Goal: Transaction & Acquisition: Subscribe to service/newsletter

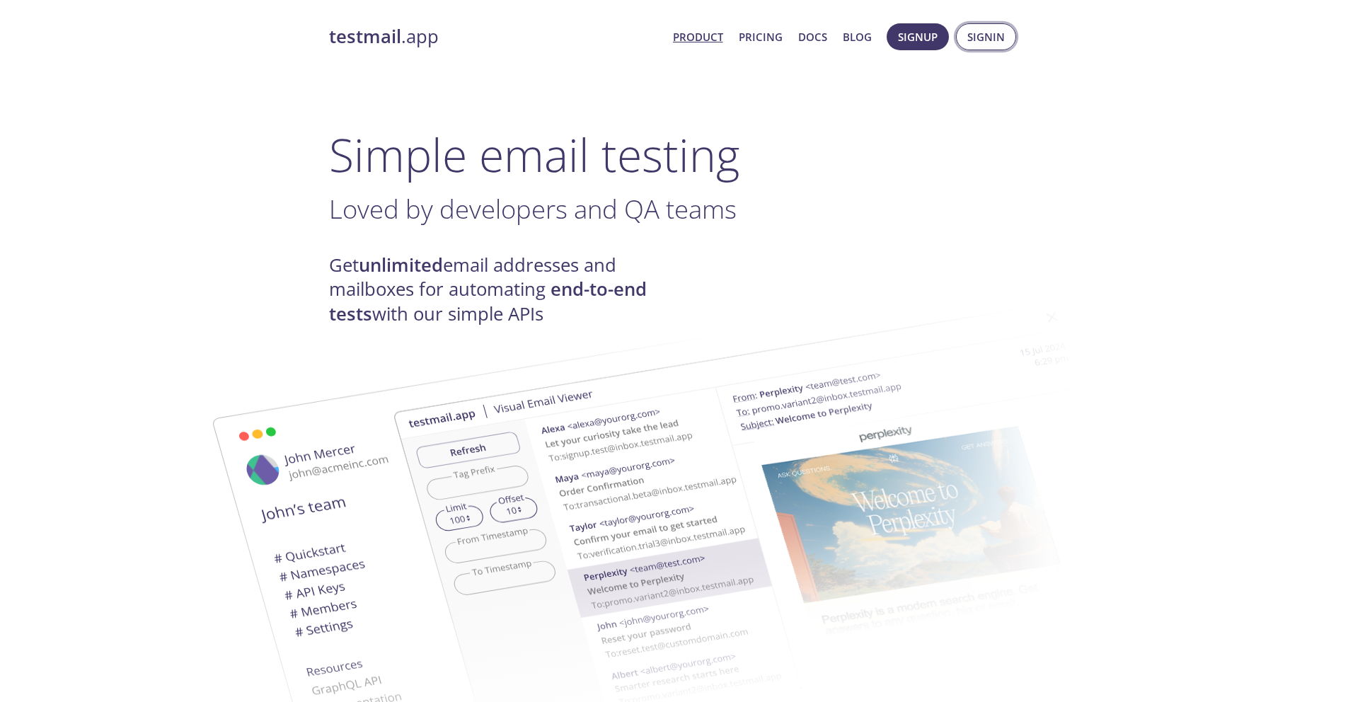
click at [972, 35] on span "Signin" at bounding box center [985, 37] width 37 height 18
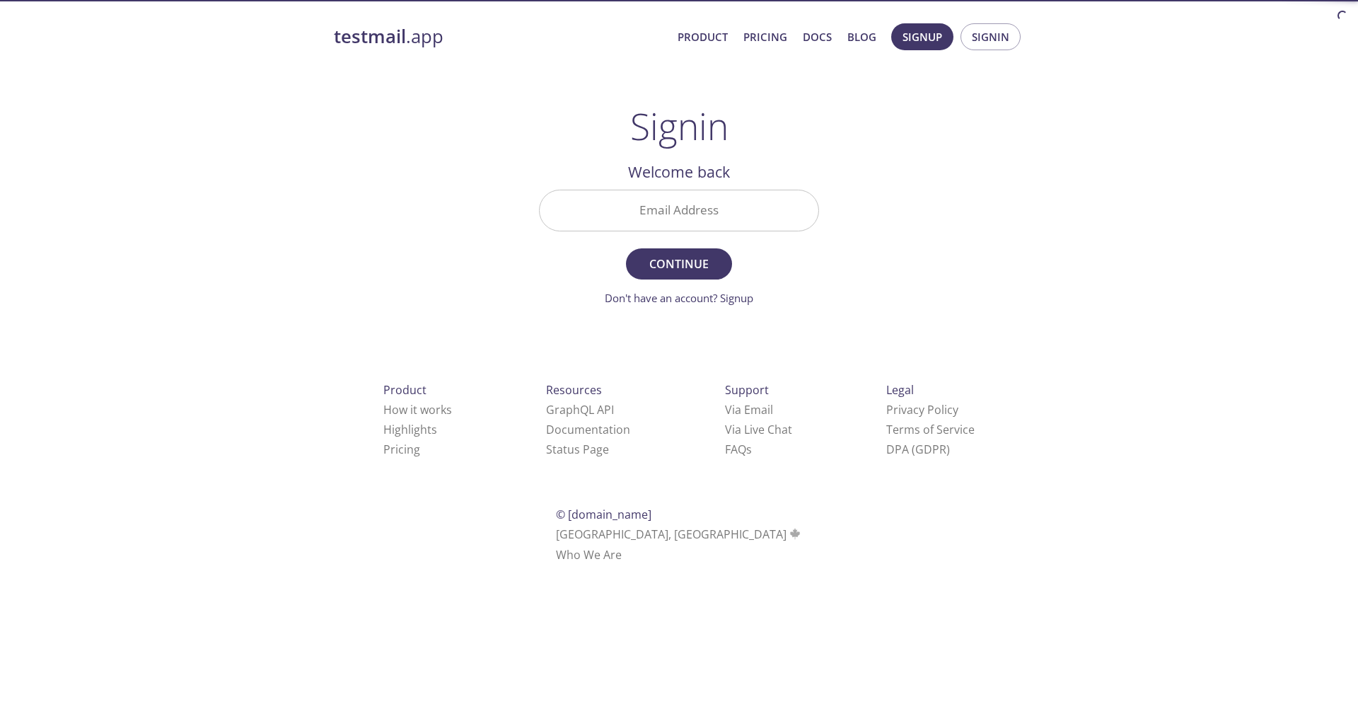
click at [730, 214] on input "Email Address" at bounding box center [679, 210] width 279 height 40
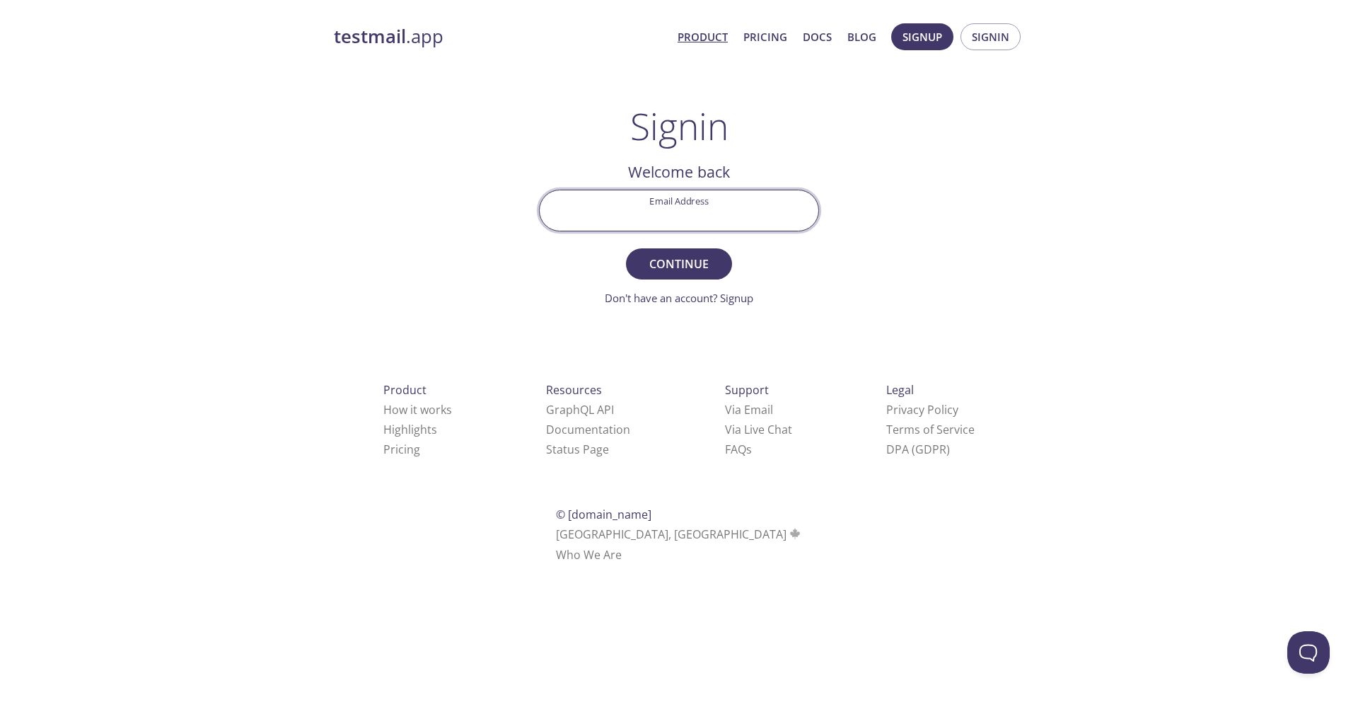
click at [706, 37] on link "Product" at bounding box center [703, 37] width 50 height 18
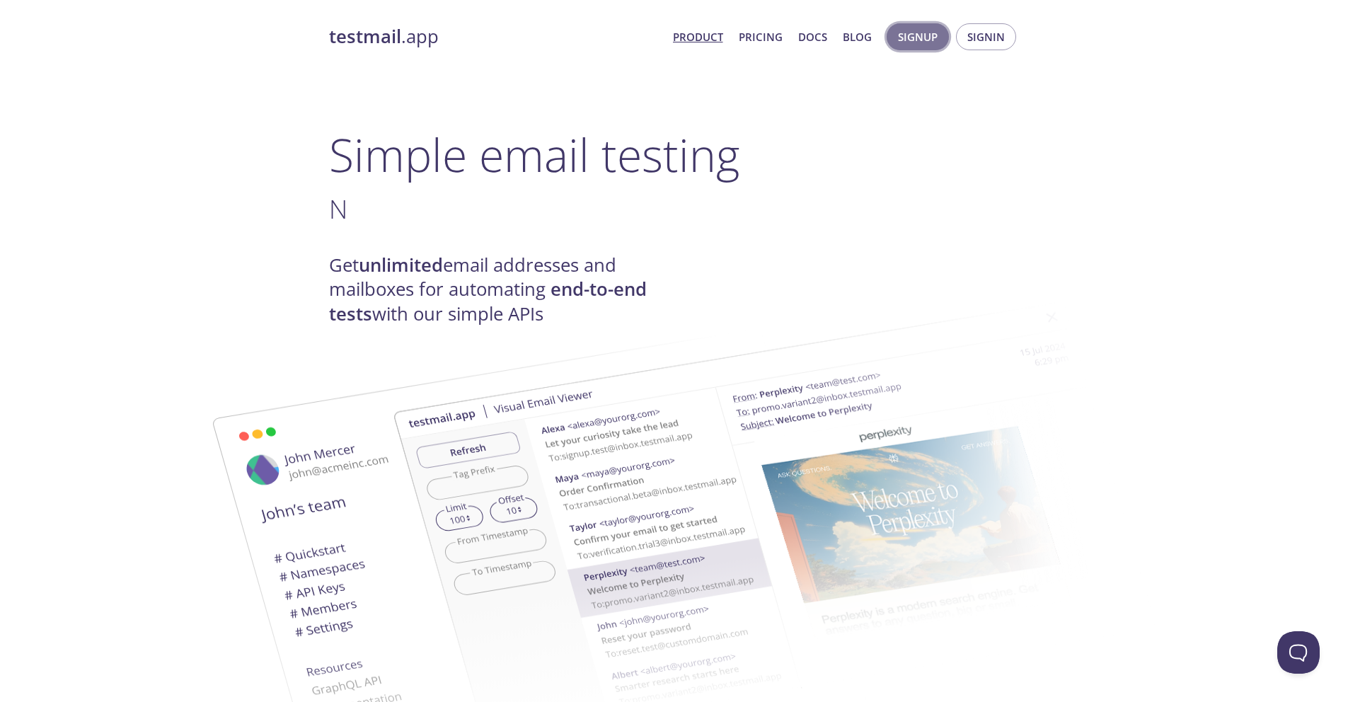
click at [926, 38] on span "Signup" at bounding box center [918, 37] width 40 height 18
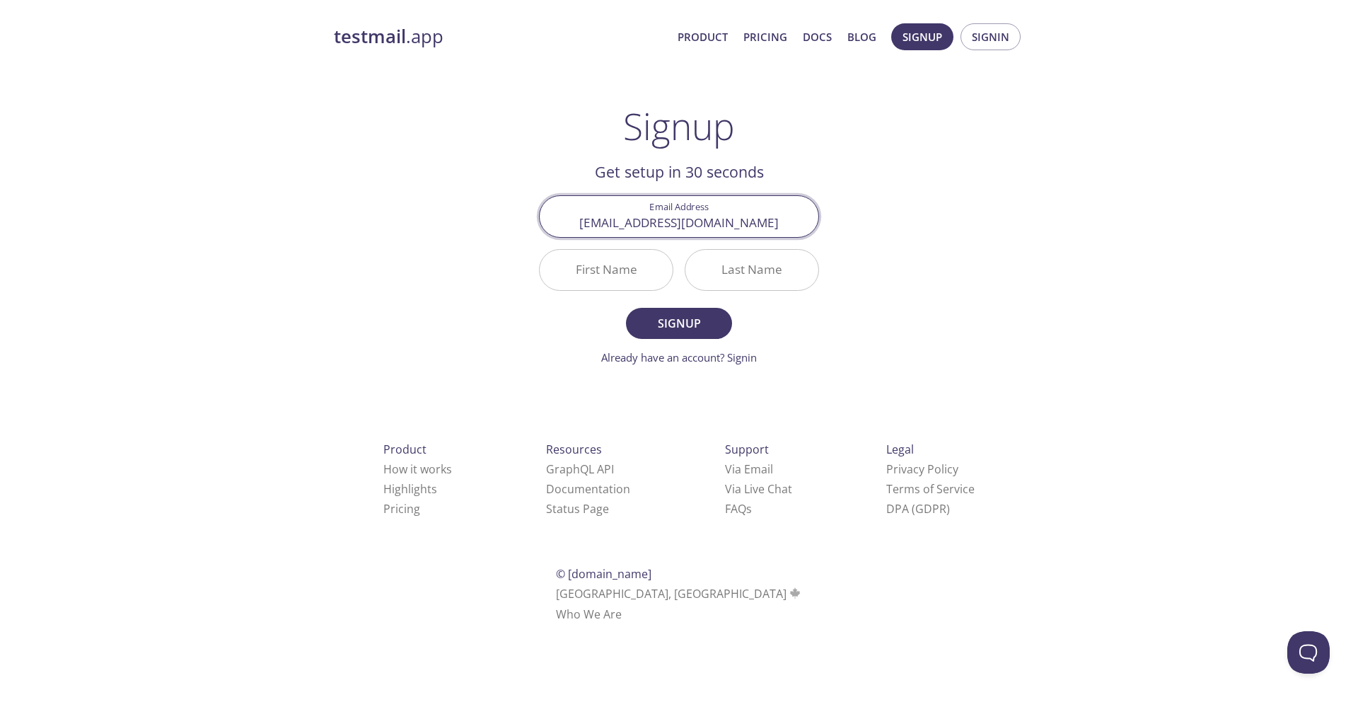
type input "[EMAIL_ADDRESS][DOMAIN_NAME]"
click at [618, 265] on input "First Name" at bounding box center [606, 270] width 133 height 40
type input "Arjun"
click at [724, 266] on input "Last Name" at bounding box center [752, 270] width 133 height 40
type input "singh"
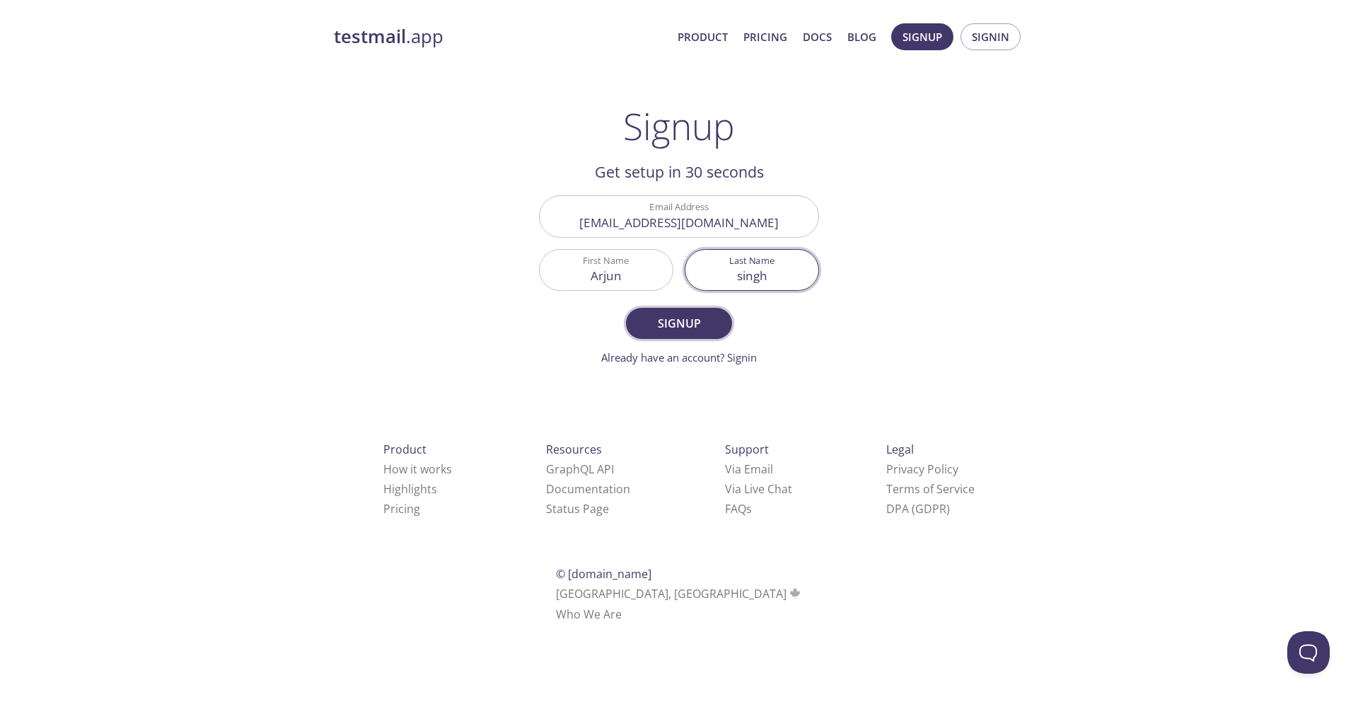
click at [673, 330] on span "Signup" at bounding box center [679, 323] width 75 height 20
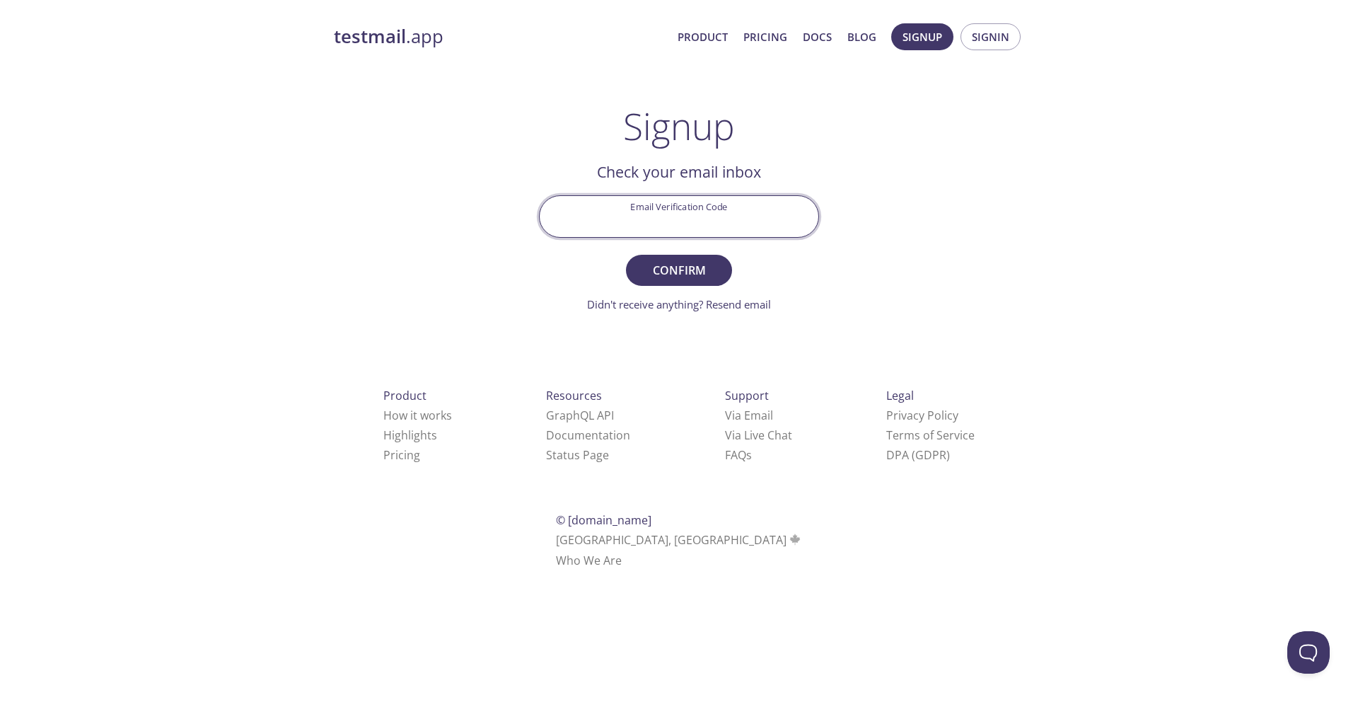
click at [722, 215] on input "Email Verification Code" at bounding box center [679, 216] width 279 height 40
paste input "6NQW1ZV"
type input "6NQW1ZV"
click at [729, 265] on button "Confirm" at bounding box center [679, 270] width 106 height 31
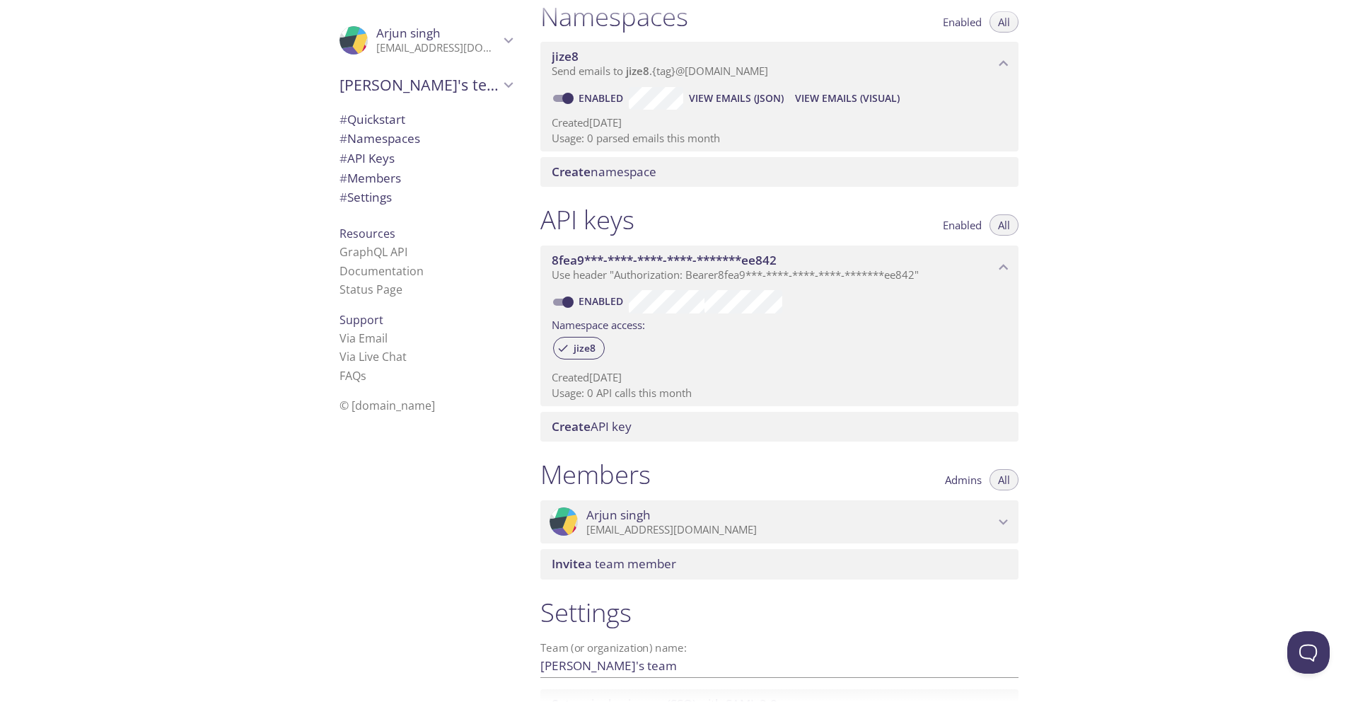
scroll to position [304, 0]
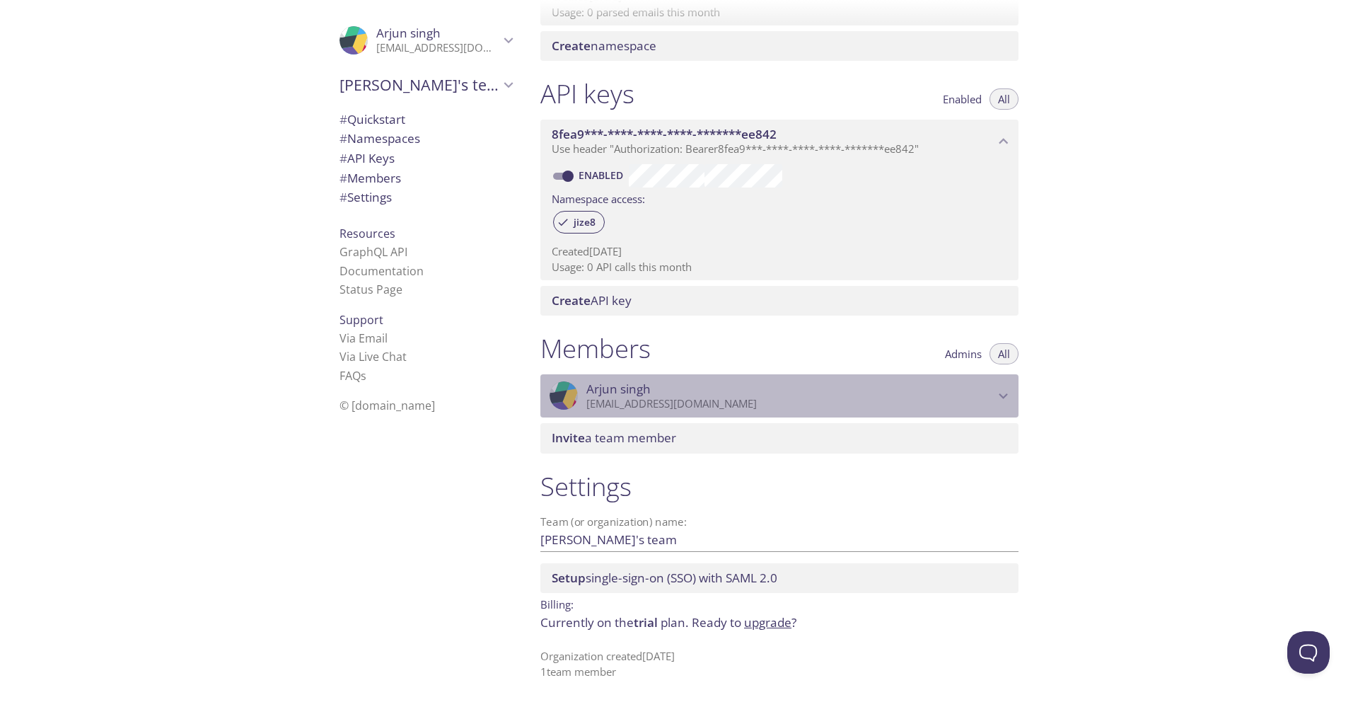
click at [996, 388] on icon "Arjun singh" at bounding box center [1004, 396] width 18 height 18
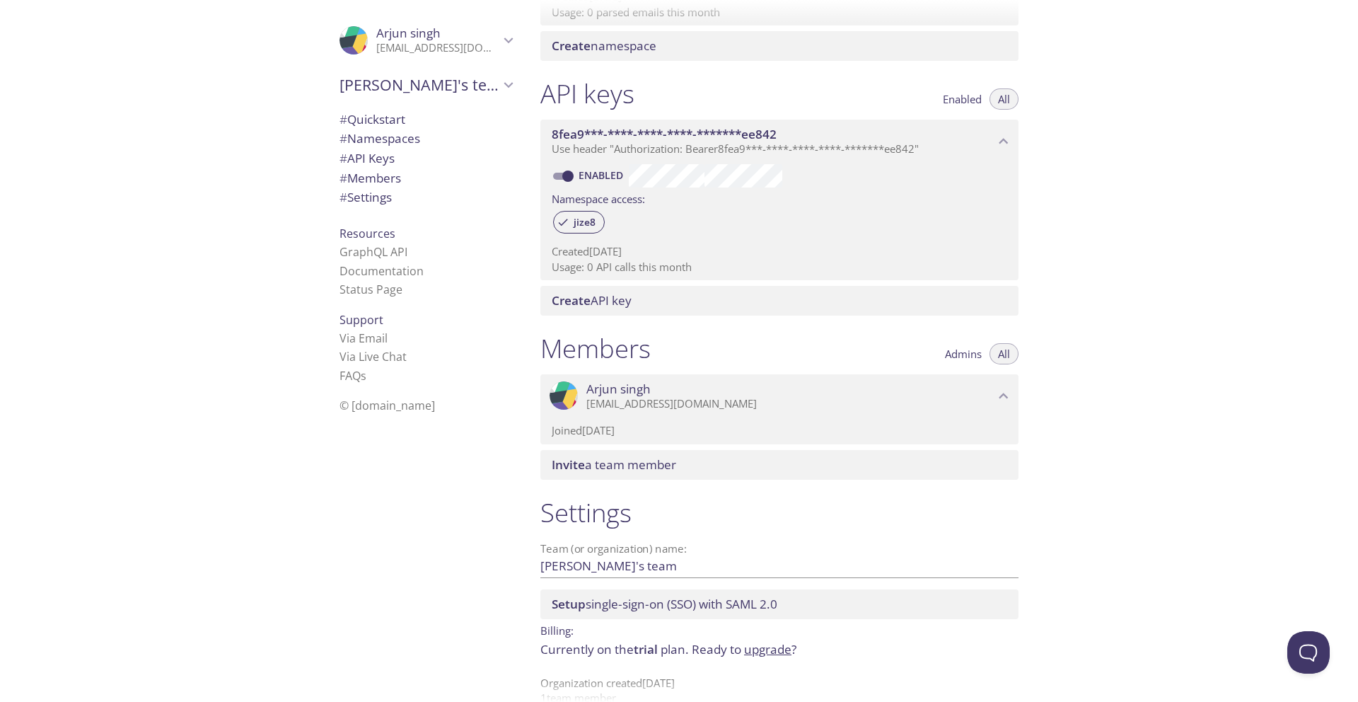
click at [996, 388] on icon "Arjun singh" at bounding box center [1004, 396] width 18 height 18
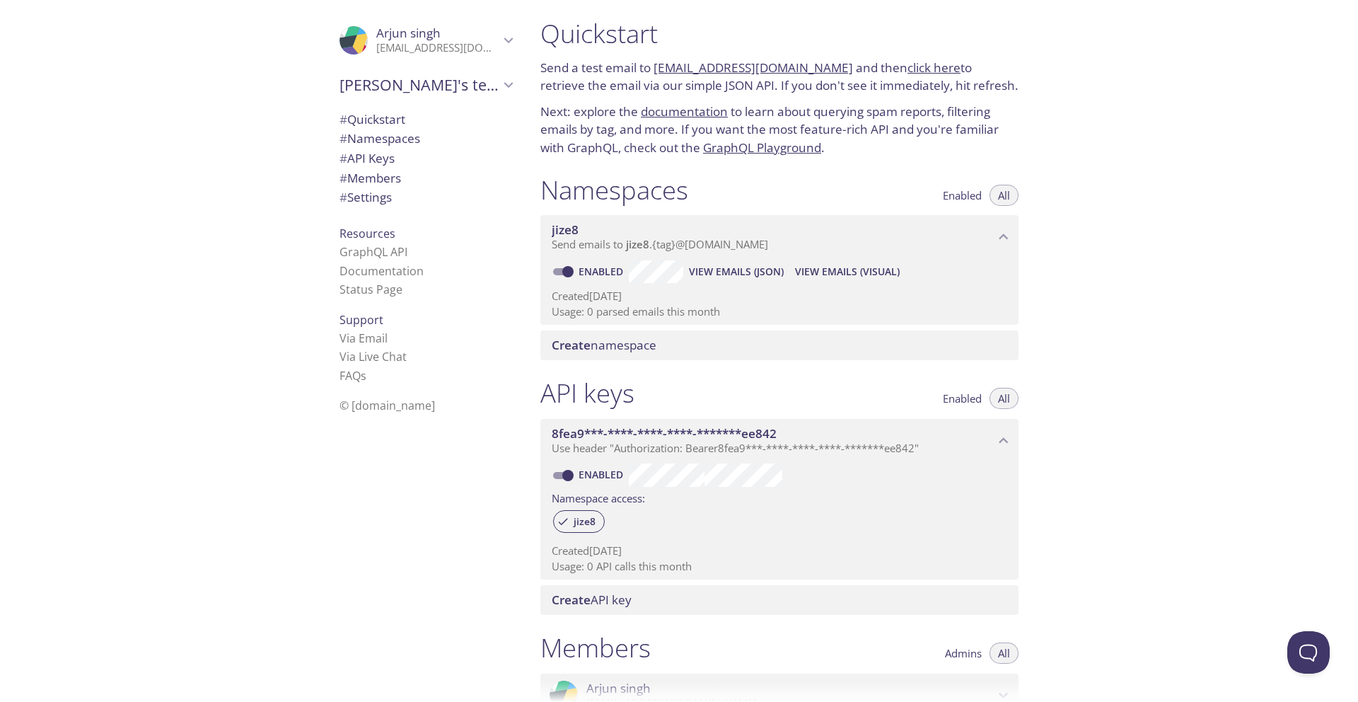
scroll to position [0, 0]
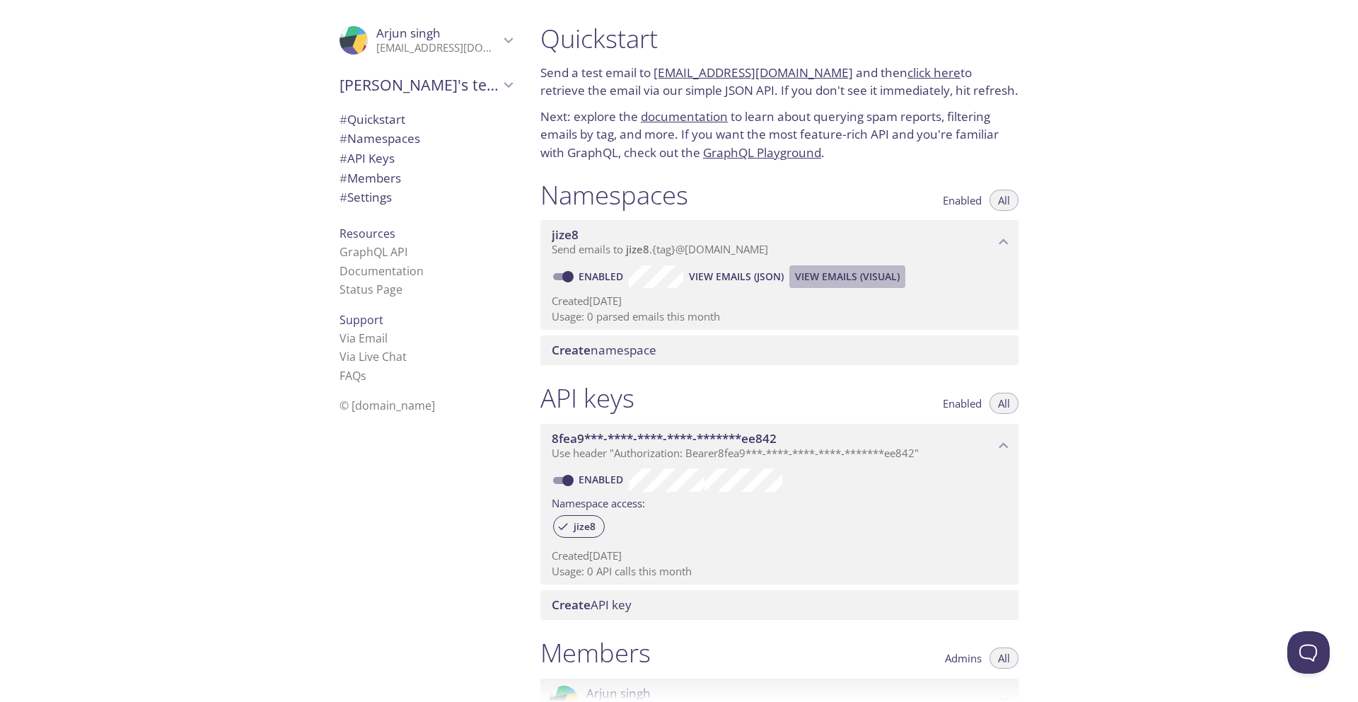
click at [870, 279] on span "View Emails (Visual)" at bounding box center [847, 276] width 105 height 17
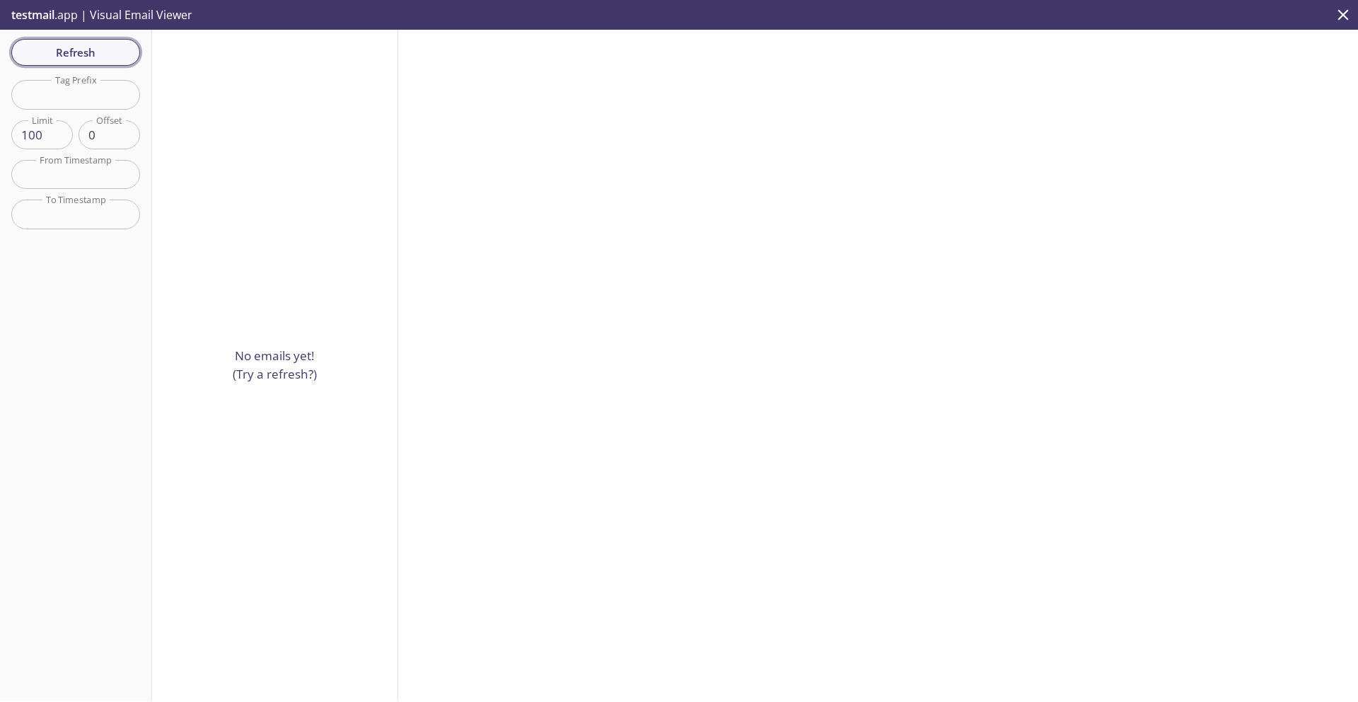
click at [43, 51] on span "Refresh" at bounding box center [76, 52] width 106 height 18
click at [1339, 20] on icon "close" at bounding box center [1343, 15] width 18 height 18
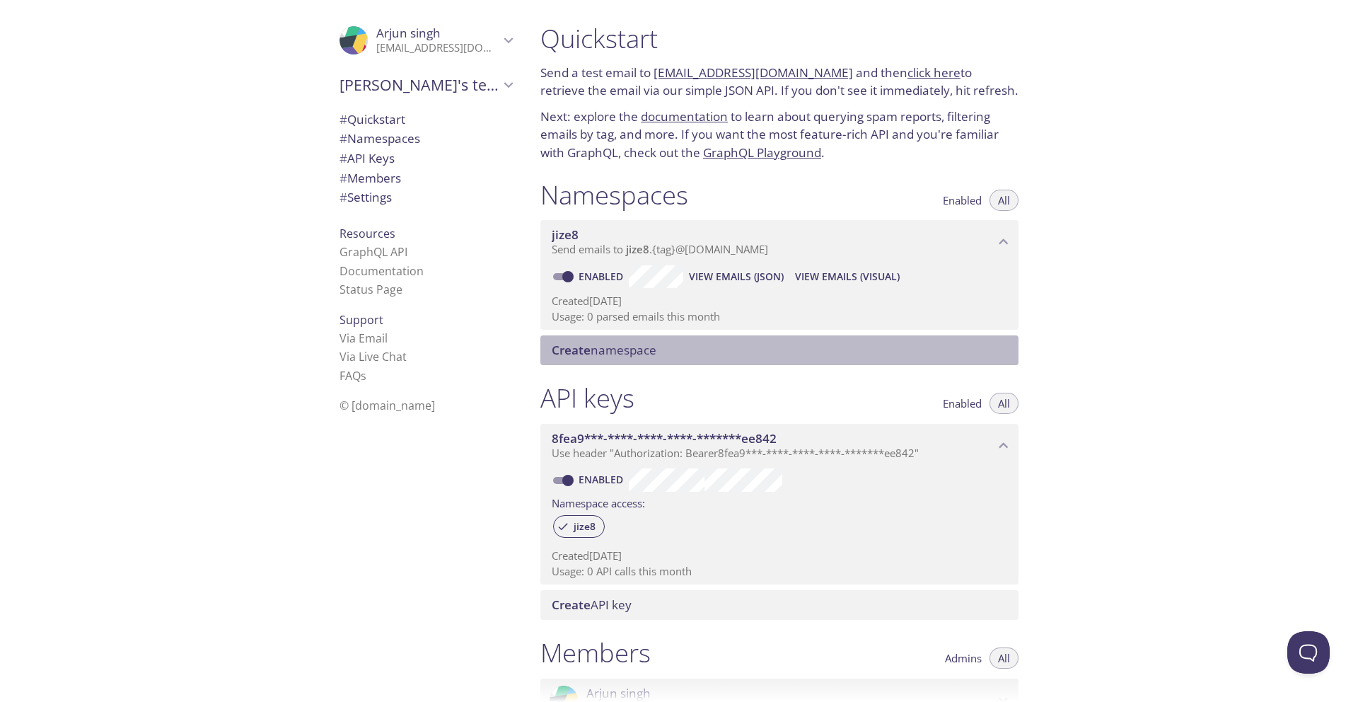
click at [639, 351] on span "Create namespace" at bounding box center [604, 350] width 105 height 16
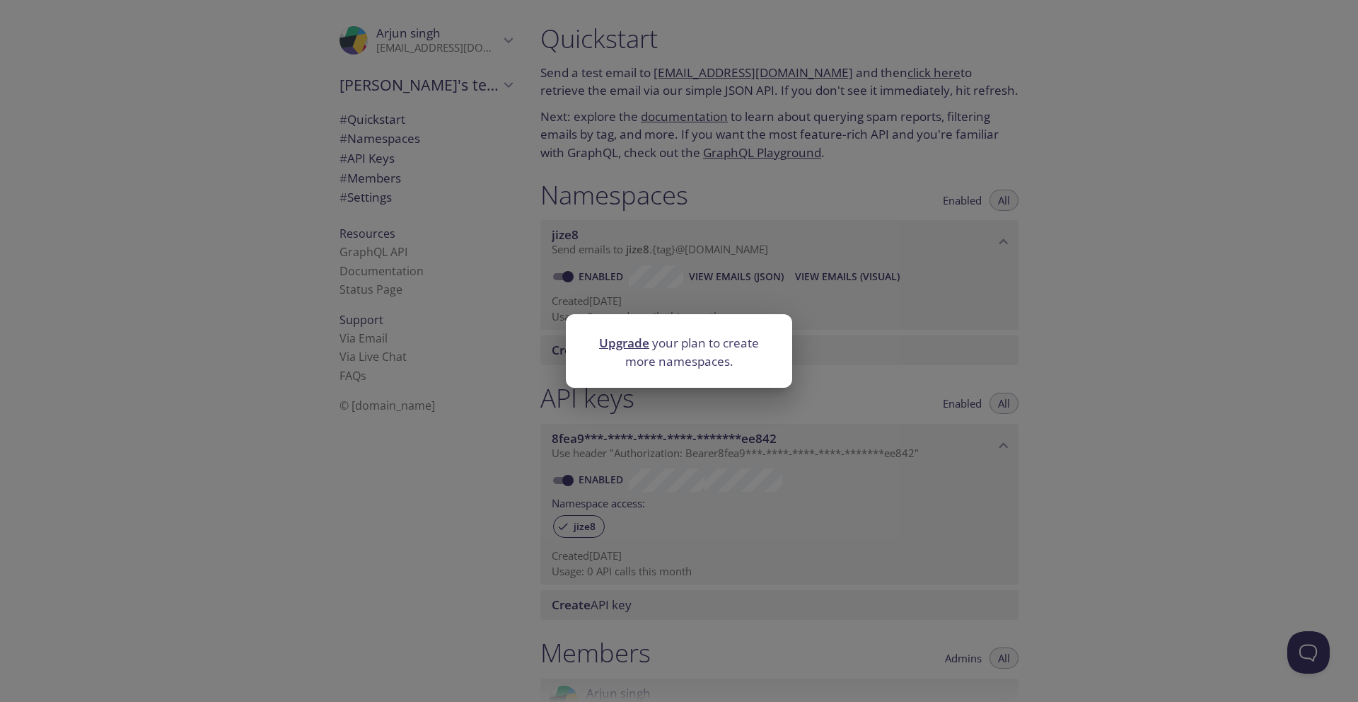
click at [934, 331] on div "Upgrade your plan to create more namespaces." at bounding box center [679, 351] width 1358 height 702
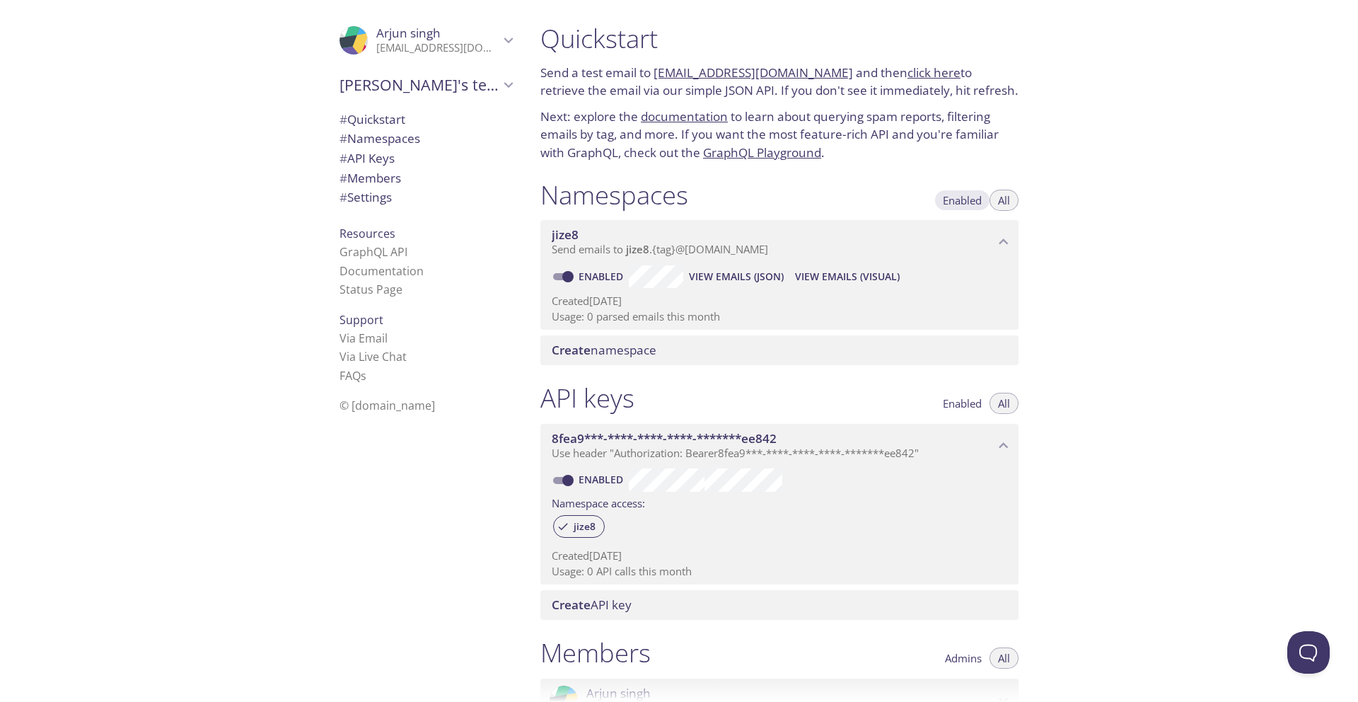
click at [957, 200] on span "Enabled" at bounding box center [962, 200] width 39 height 0
click at [908, 73] on link "click here" at bounding box center [934, 72] width 53 height 16
click at [688, 69] on link "[EMAIL_ADDRESS][DOMAIN_NAME]" at bounding box center [754, 72] width 200 height 16
click at [705, 70] on link "[EMAIL_ADDRESS][DOMAIN_NAME]" at bounding box center [754, 72] width 200 height 16
click at [369, 114] on span "# Quickstart" at bounding box center [373, 119] width 66 height 16
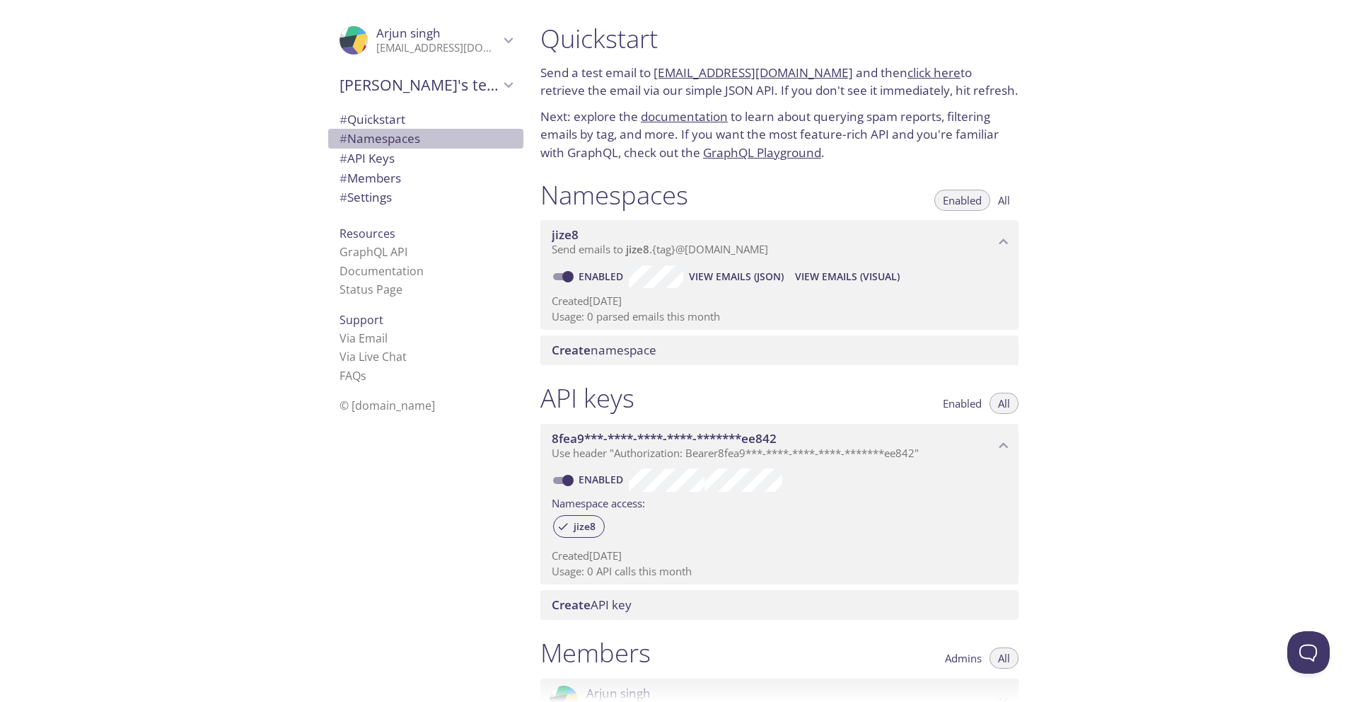
click at [381, 147] on span "# Namespaces" at bounding box center [426, 138] width 173 height 18
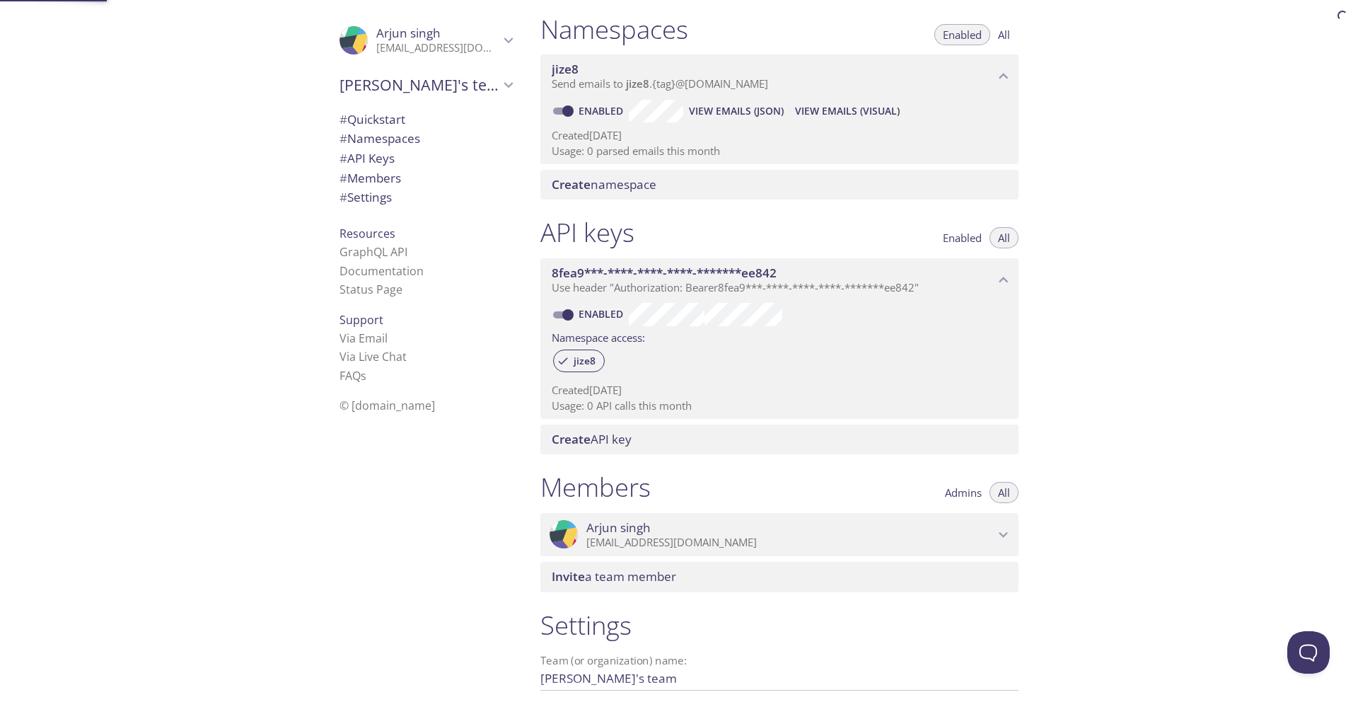
scroll to position [179, 0]
